Goal: Find specific page/section: Find specific page/section

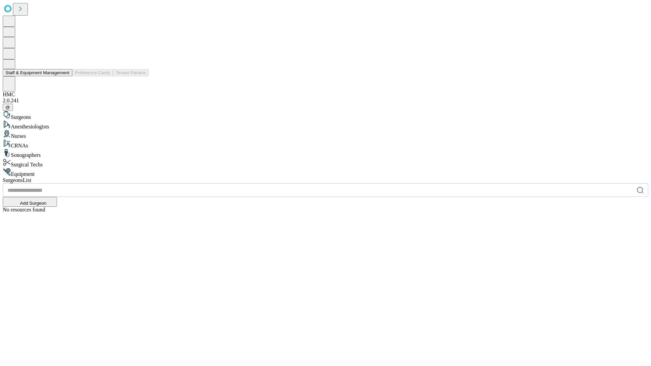
click at [65, 76] on button "Staff & Equipment Management" at bounding box center [37, 72] width 69 height 7
